Goal: Check status: Check status

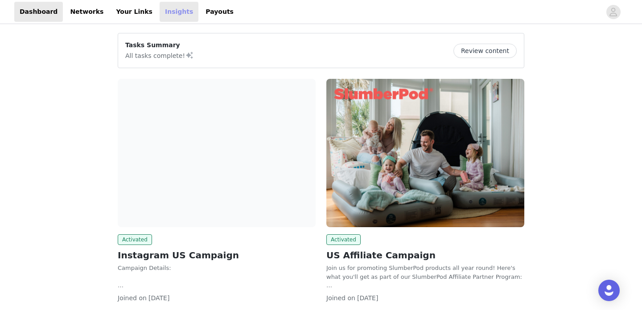
click at [165, 16] on link "Insights" at bounding box center [179, 12] width 39 height 20
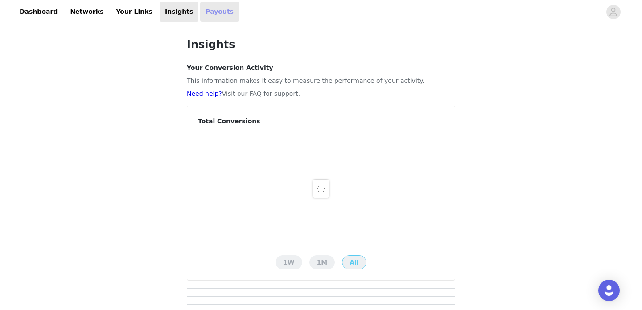
click at [200, 13] on link "Payouts" at bounding box center [219, 12] width 39 height 20
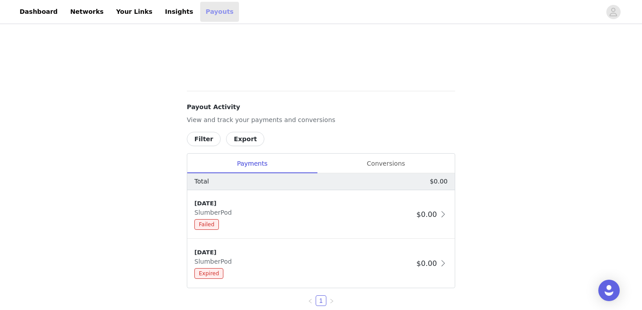
scroll to position [269, 0]
click at [403, 160] on div "Conversions" at bounding box center [386, 163] width 138 height 20
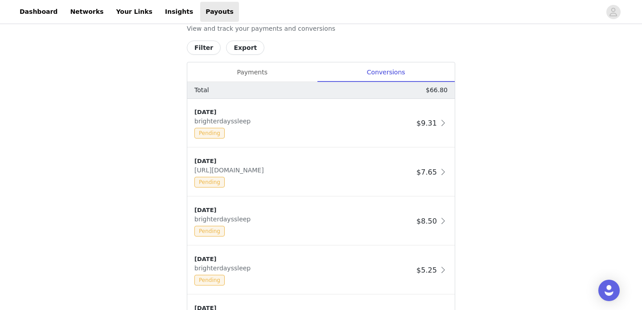
scroll to position [360, 0]
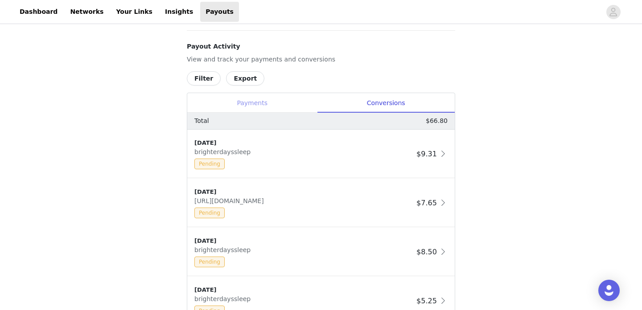
click at [260, 105] on div "Payments" at bounding box center [252, 103] width 130 height 20
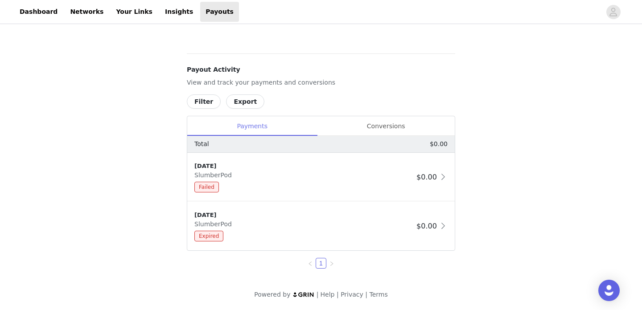
scroll to position [305, 0]
click at [433, 188] on div "[DATE] SlumberPod Failed $0.00" at bounding box center [321, 177] width 268 height 49
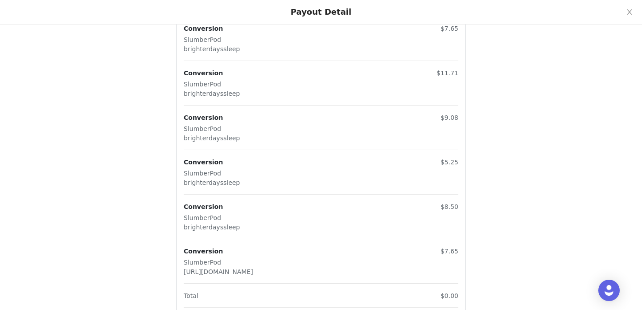
scroll to position [0, 0]
